Goal: Navigation & Orientation: Find specific page/section

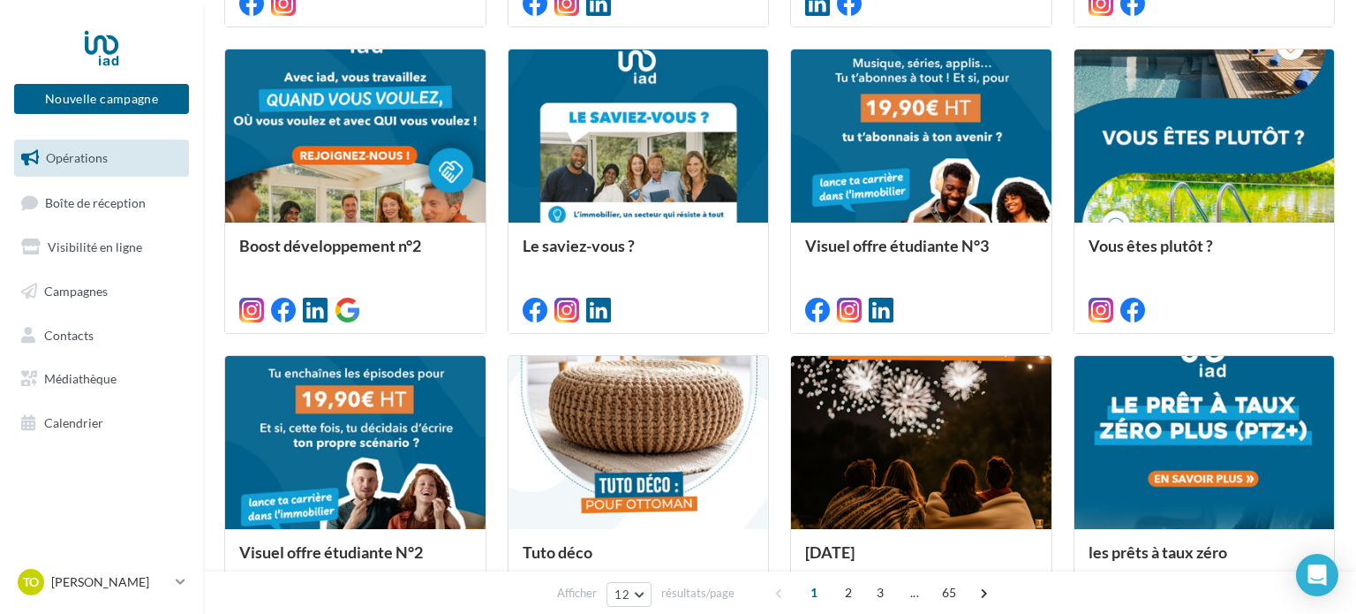
scroll to position [944, 0]
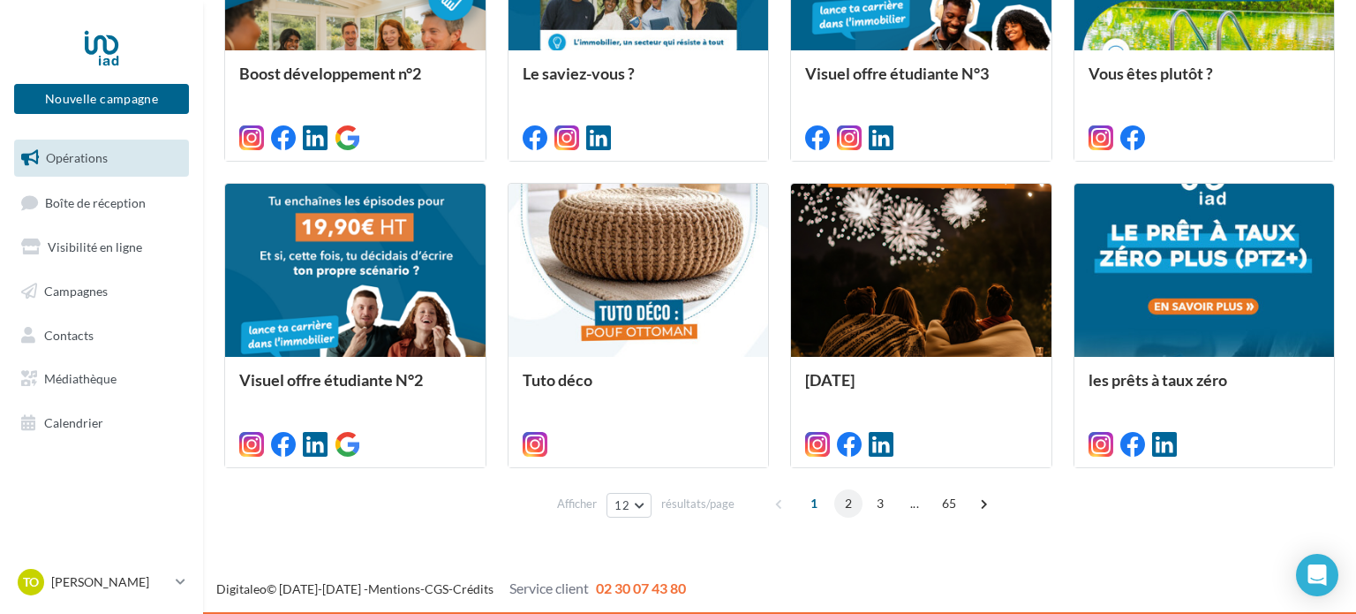
click at [843, 502] on span "2" at bounding box center [848, 503] width 28 height 28
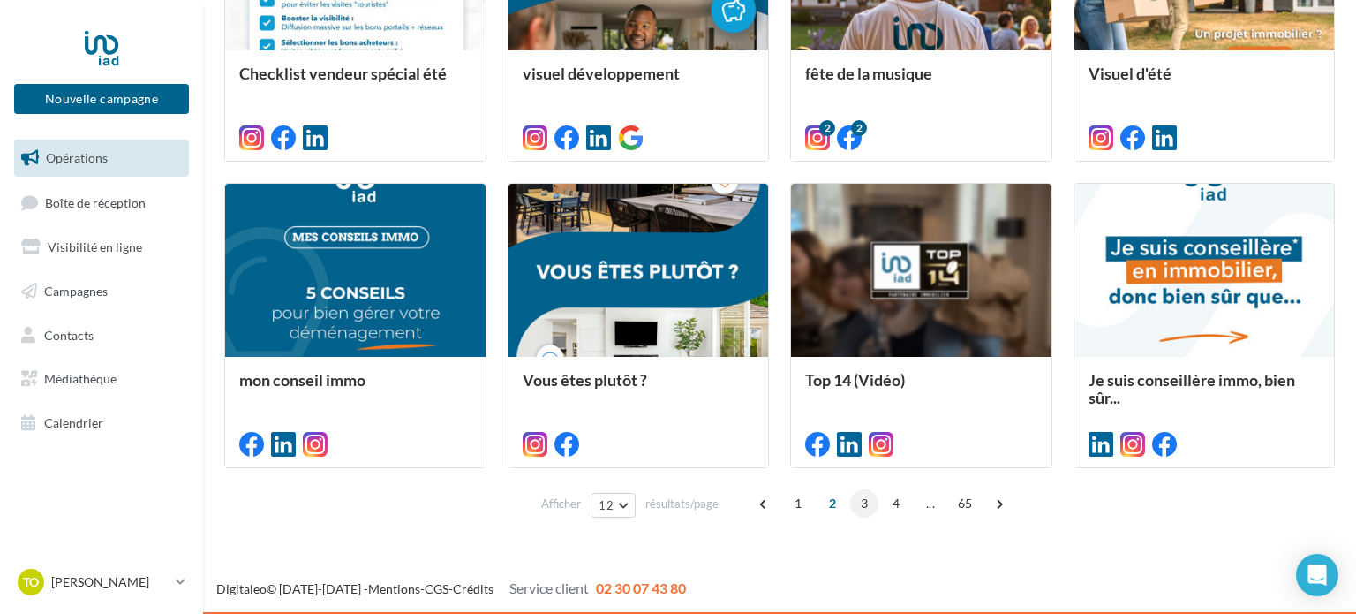
click at [861, 502] on span "3" at bounding box center [864, 503] width 28 height 28
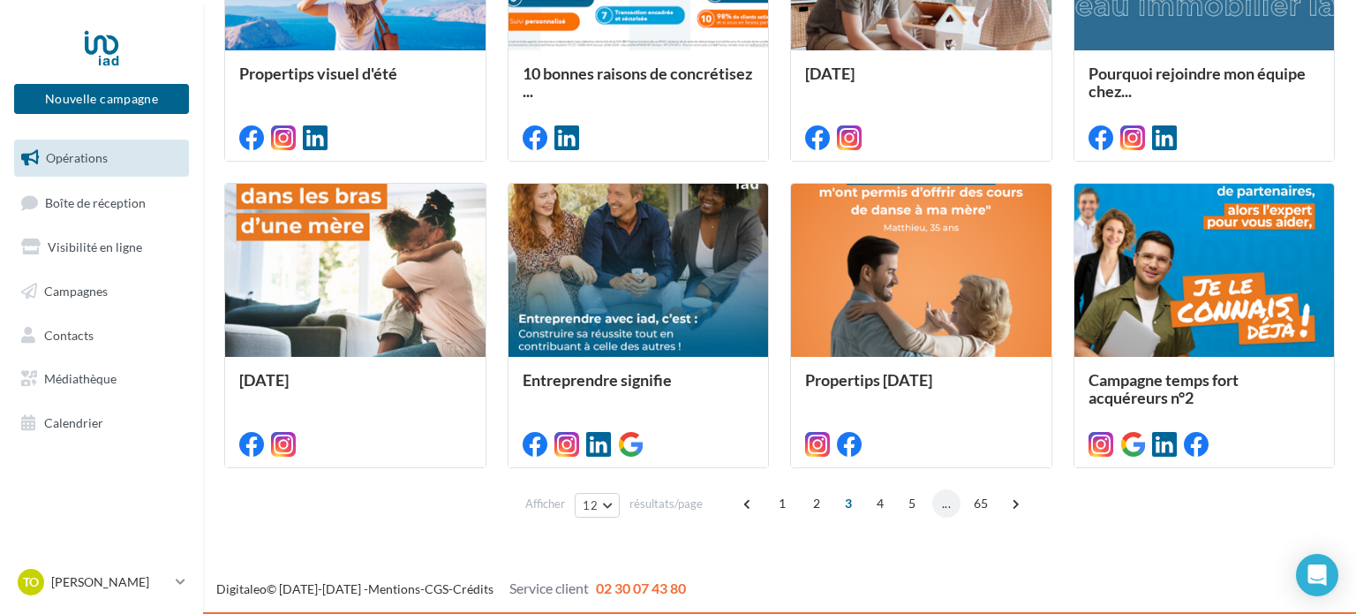
click at [941, 507] on span "..." at bounding box center [946, 503] width 28 height 28
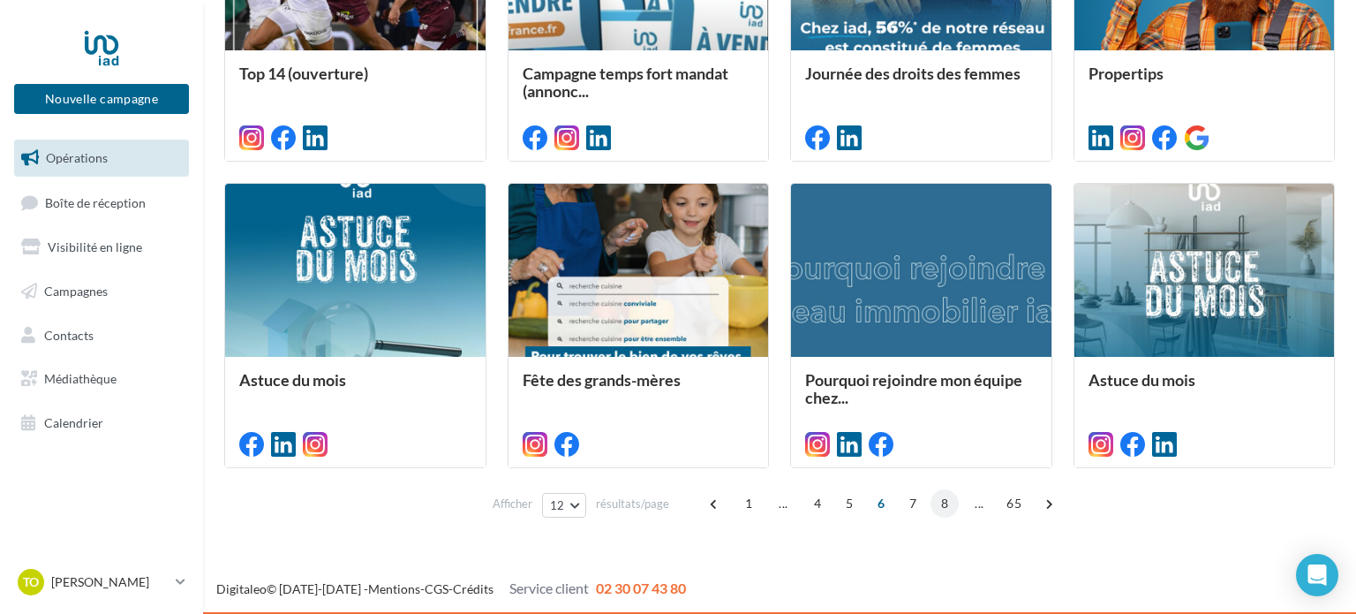
click at [944, 513] on span "8" at bounding box center [945, 503] width 28 height 28
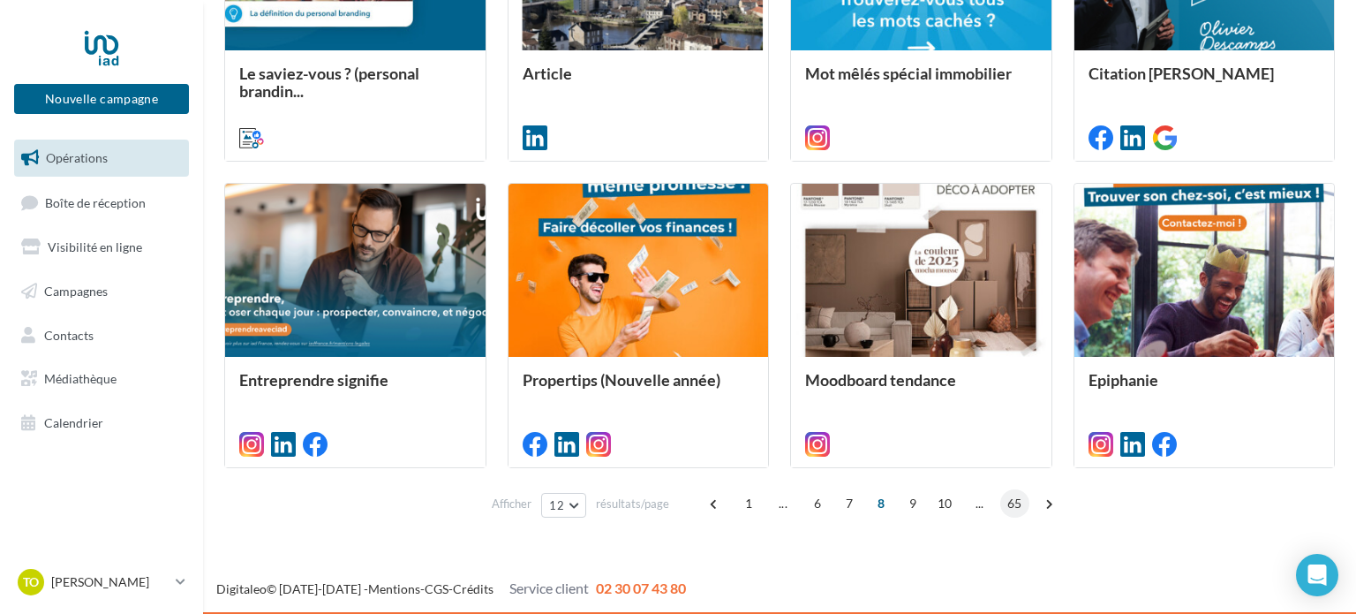
click at [1003, 509] on span "65" at bounding box center [1014, 503] width 29 height 28
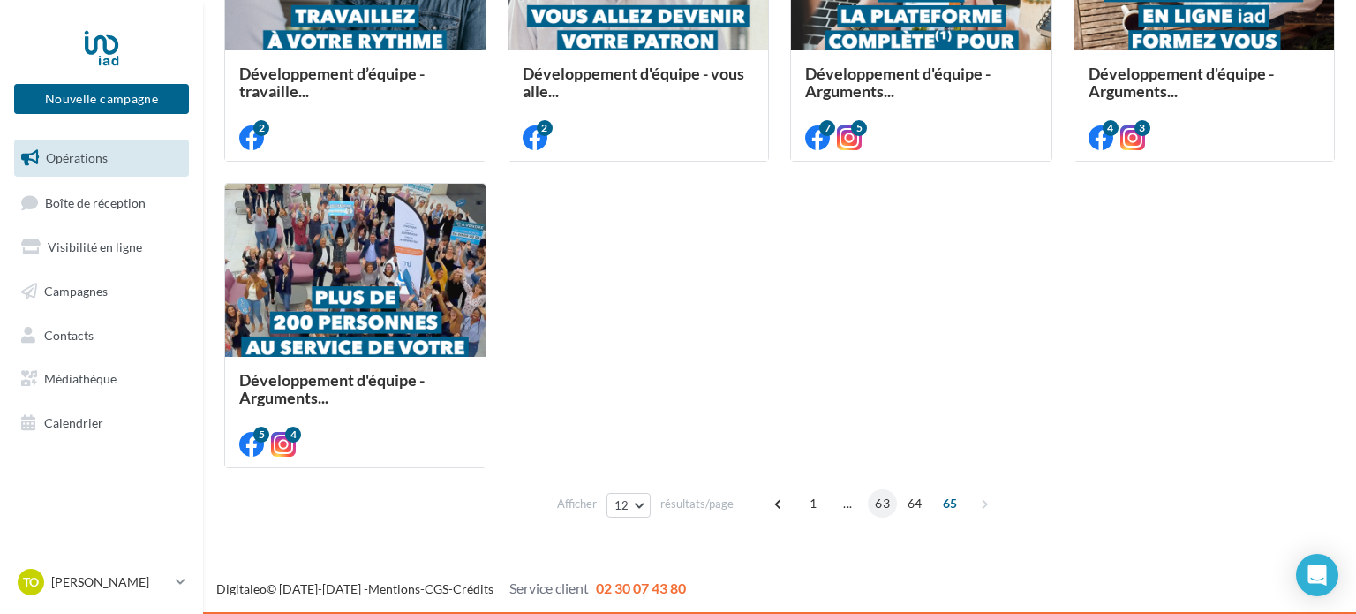
click at [891, 504] on span "63" at bounding box center [882, 503] width 29 height 28
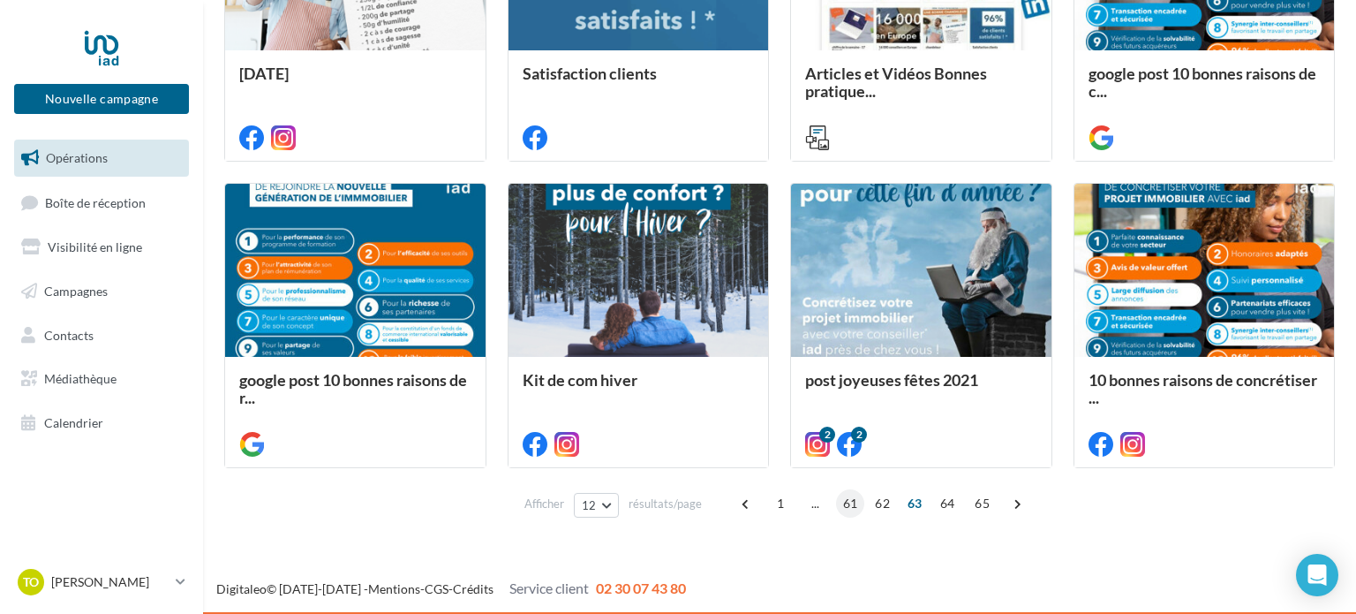
click at [848, 509] on span "61" at bounding box center [850, 503] width 29 height 28
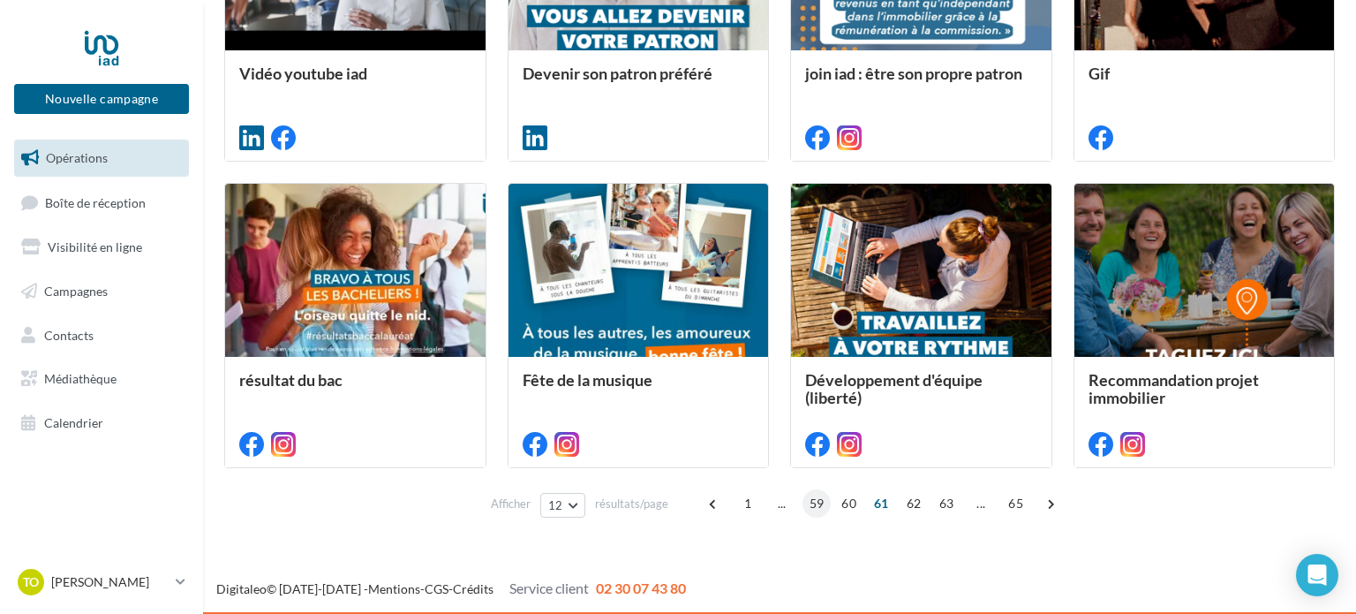
click at [809, 509] on span "59" at bounding box center [817, 503] width 29 height 28
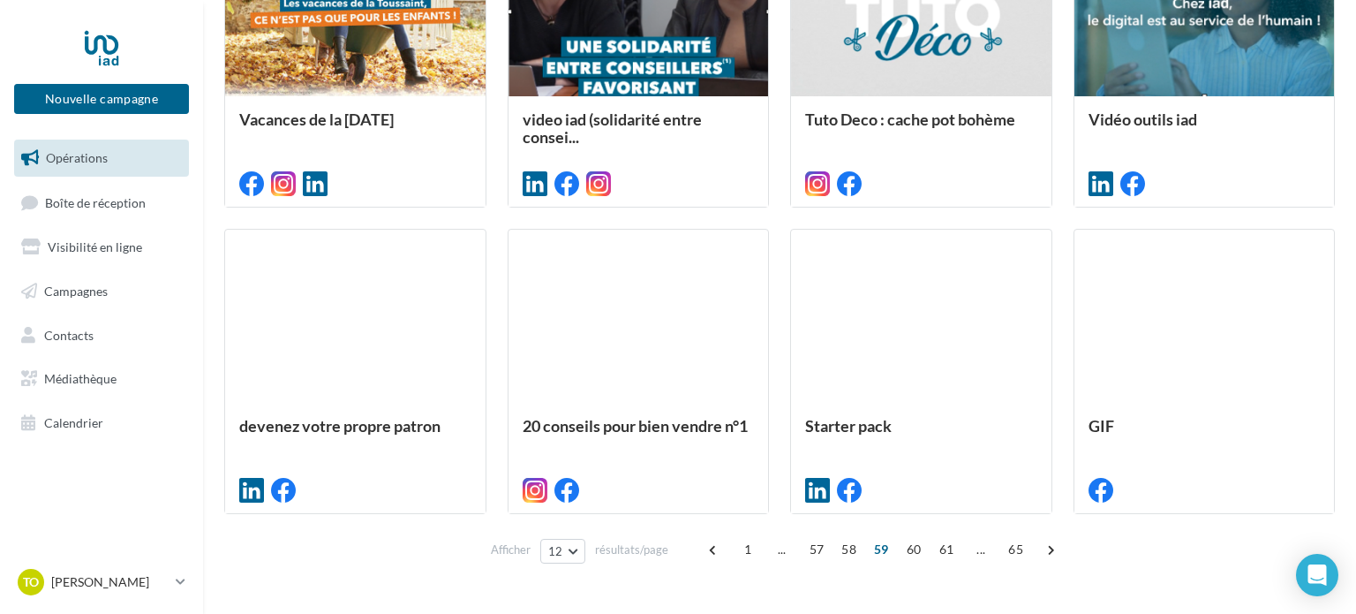
scroll to position [935, 0]
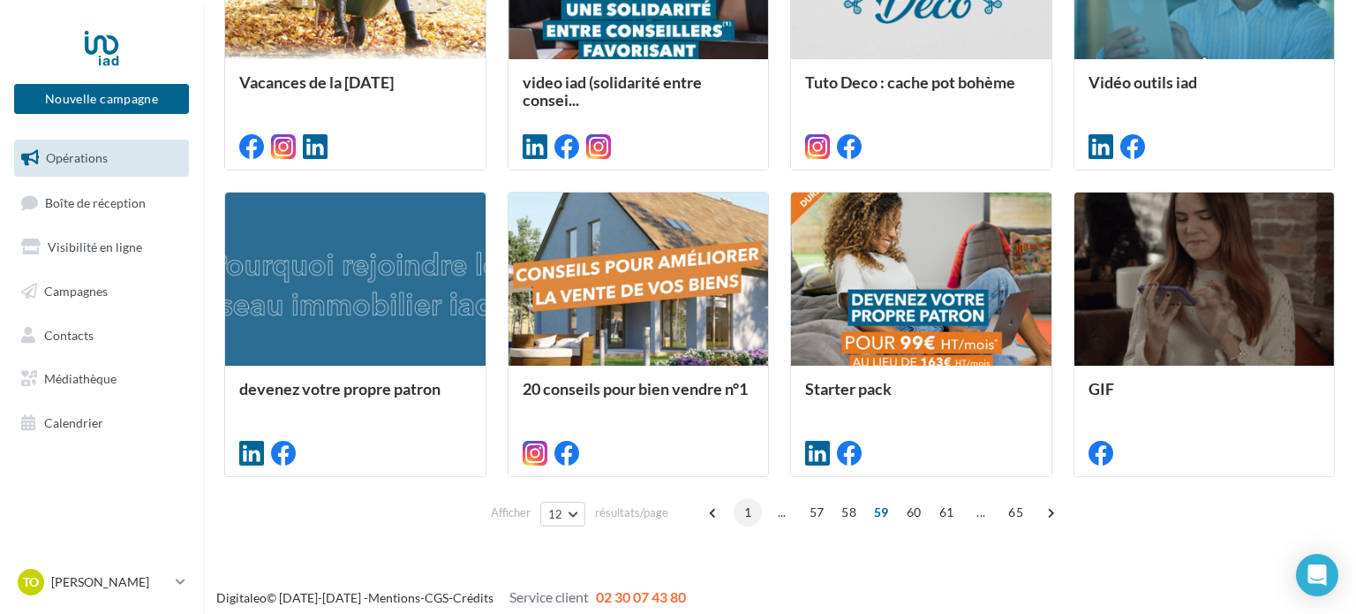
click at [747, 506] on span "1" at bounding box center [748, 512] width 28 height 28
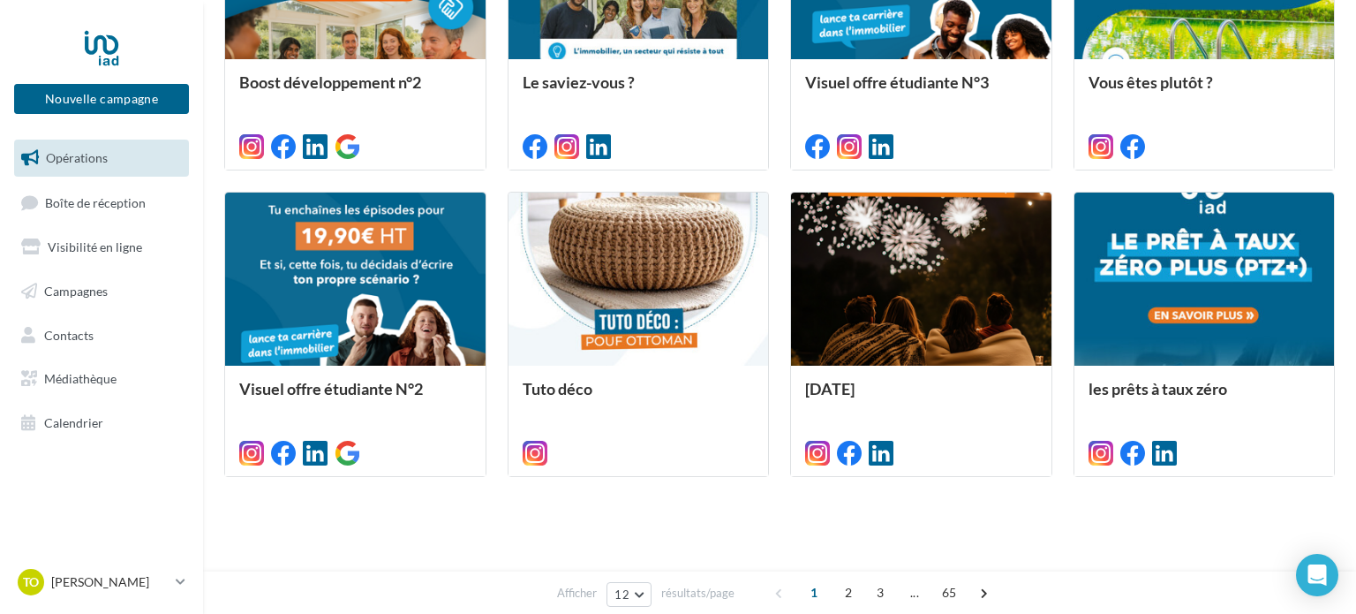
scroll to position [443, 0]
